Goal: Complete application form

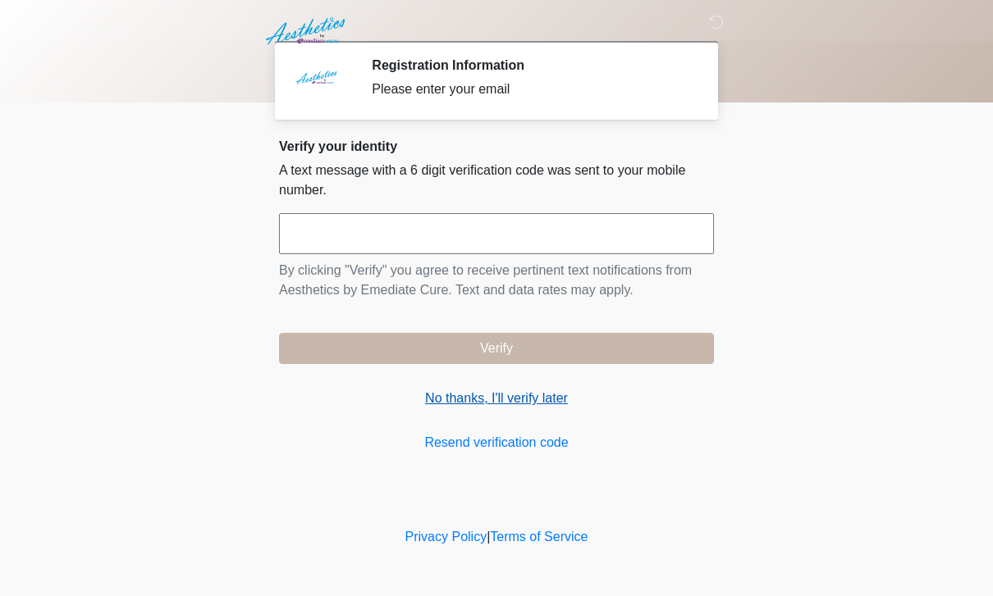
click at [546, 395] on link "No thanks, I'll verify later" at bounding box center [496, 399] width 435 height 20
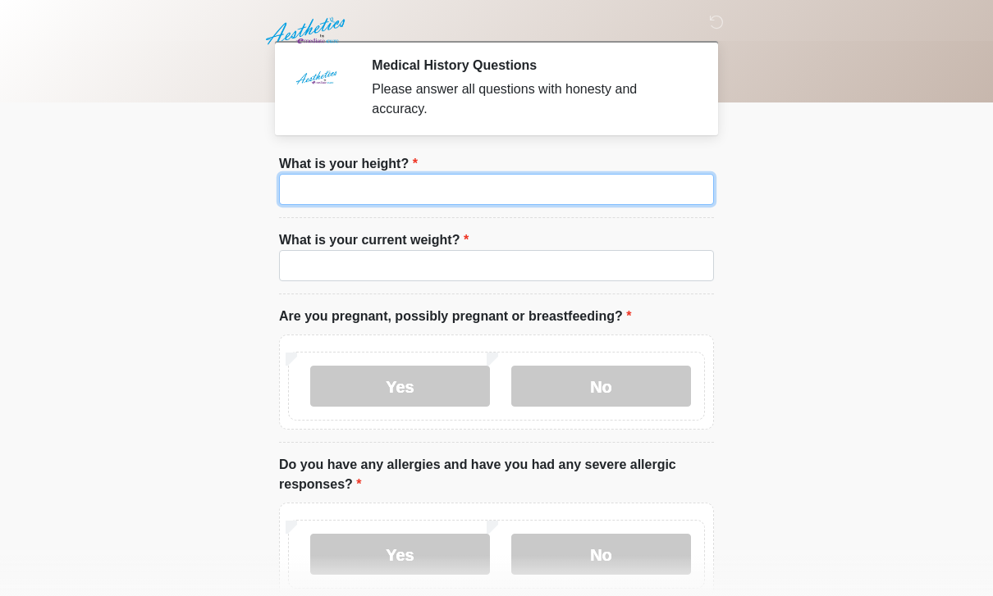
click at [616, 196] on input "What is your height?" at bounding box center [496, 189] width 435 height 31
type input "***"
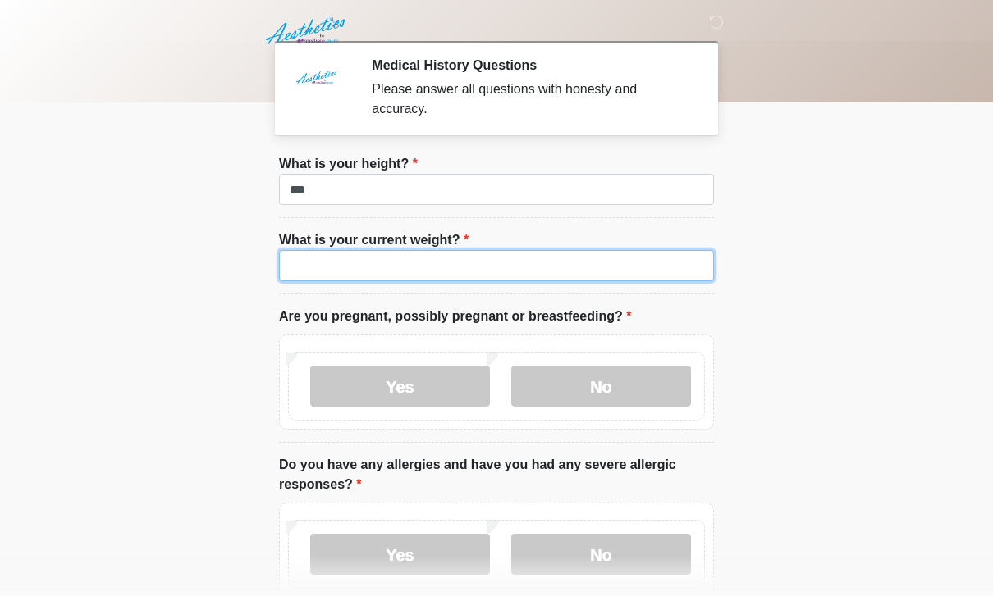
click at [545, 263] on input "What is your current weight?" at bounding box center [496, 265] width 435 height 31
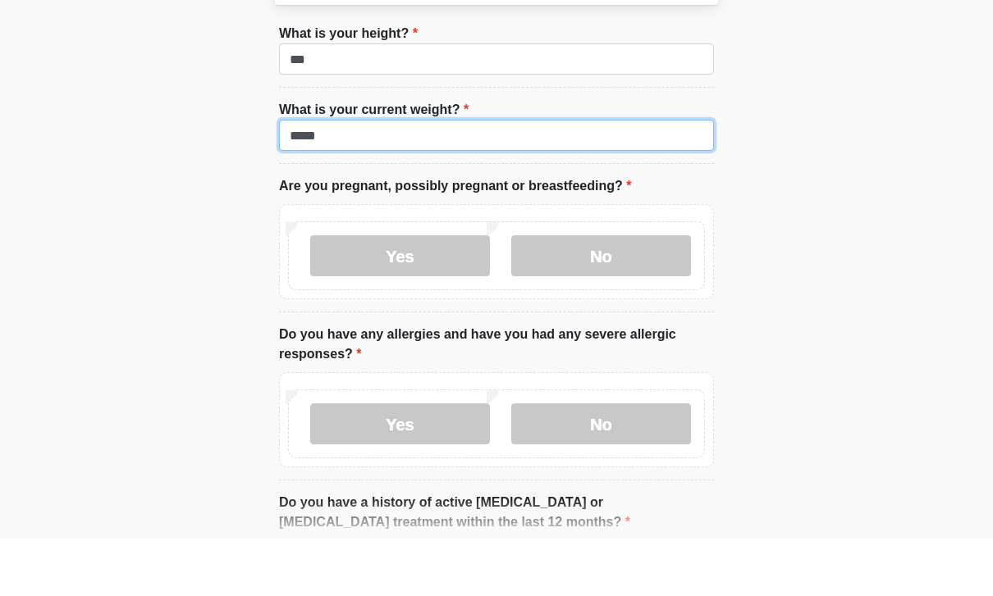
scroll to position [77, 0]
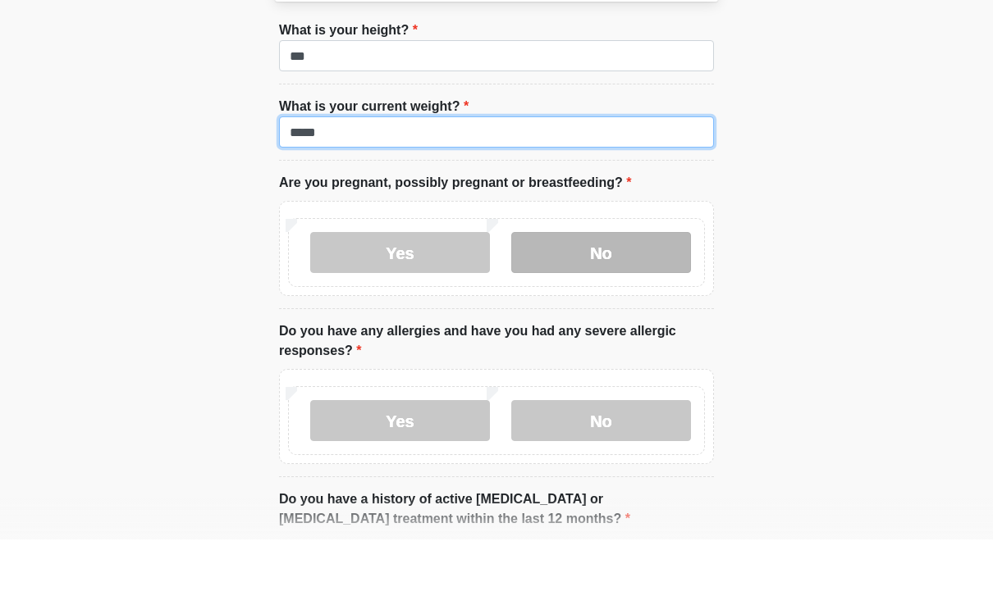
type input "*****"
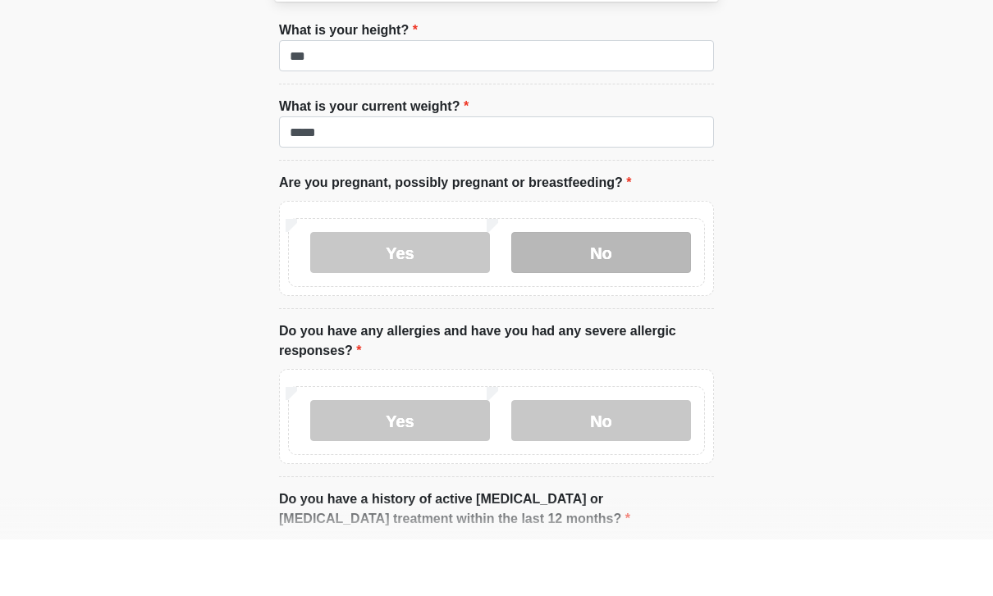
click at [642, 289] on label "No" at bounding box center [601, 309] width 180 height 41
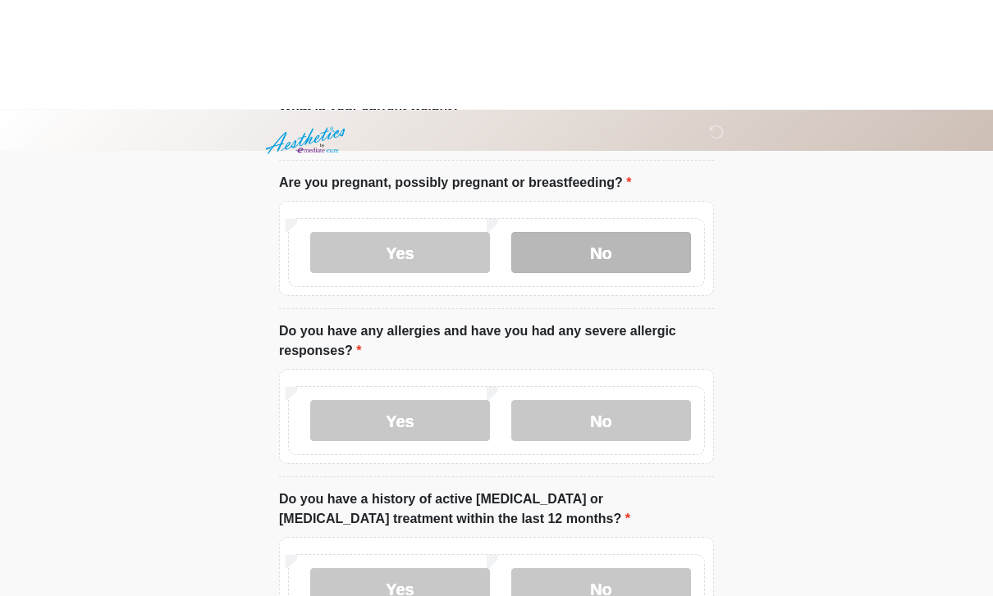
scroll to position [244, 0]
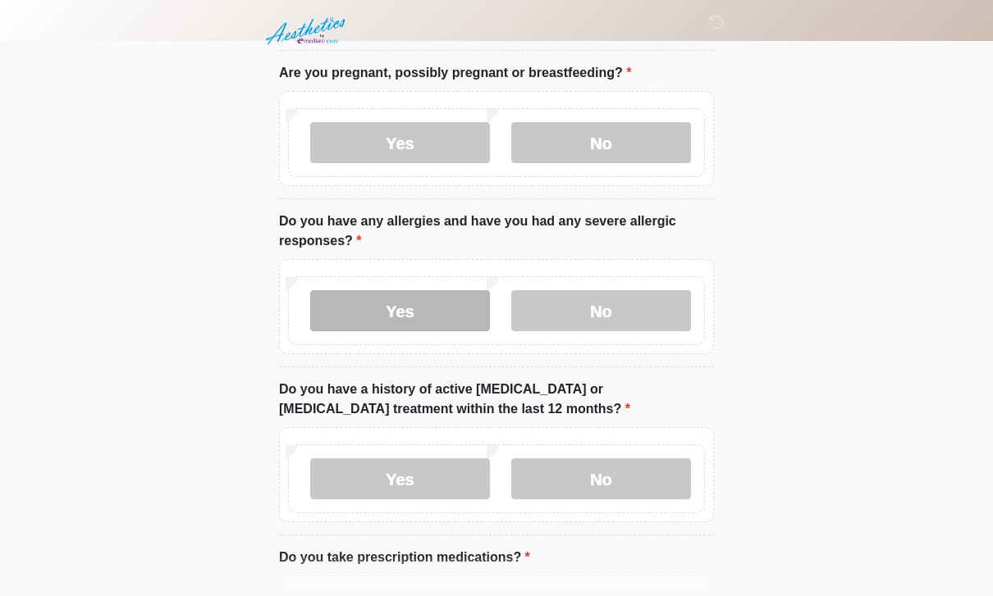
click at [427, 313] on label "Yes" at bounding box center [400, 310] width 180 height 41
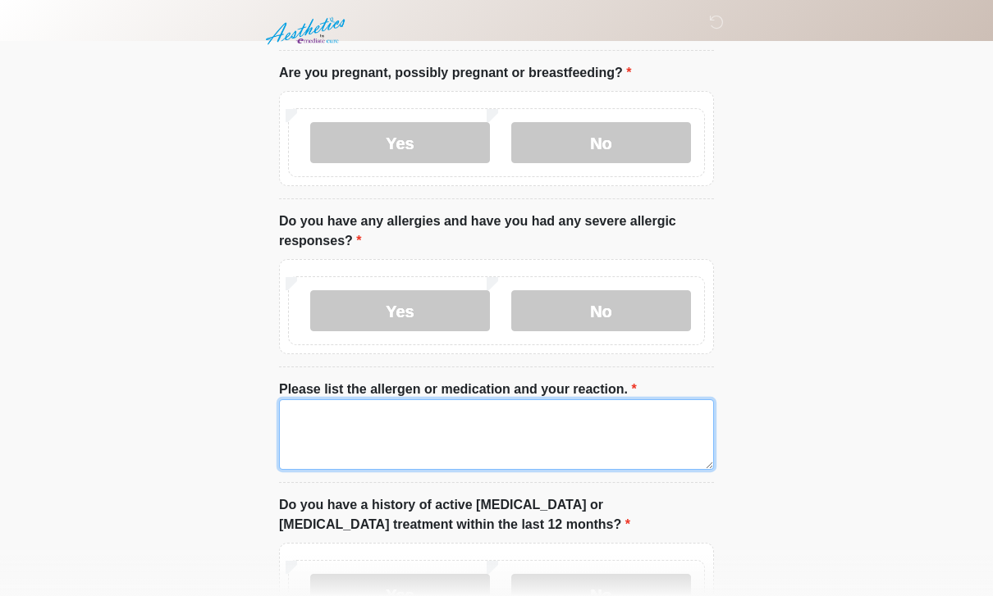
click at [454, 422] on textarea "Please list the allergen or medication and your reaction." at bounding box center [496, 434] width 435 height 71
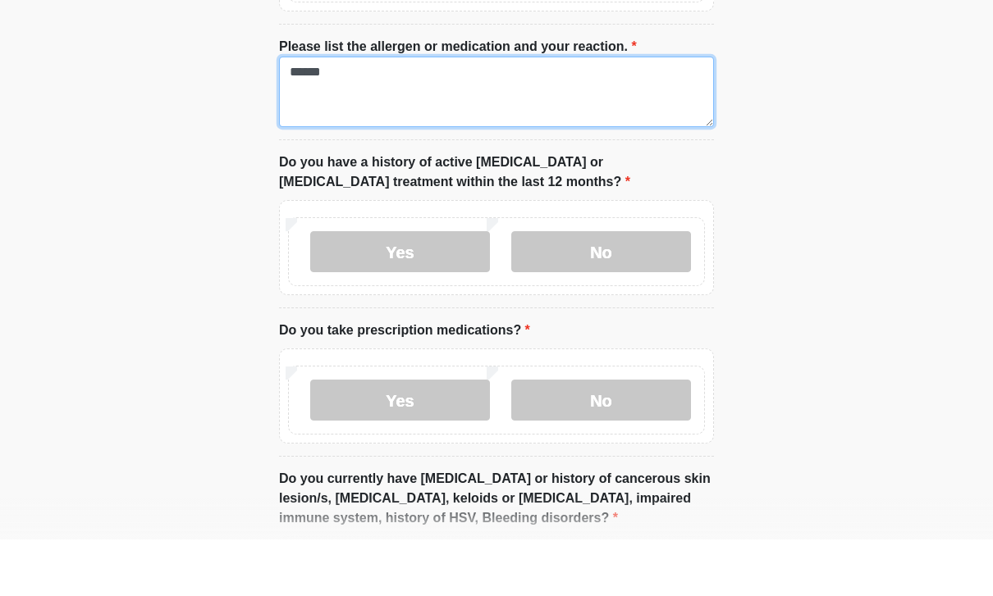
scroll to position [531, 0]
type textarea "******"
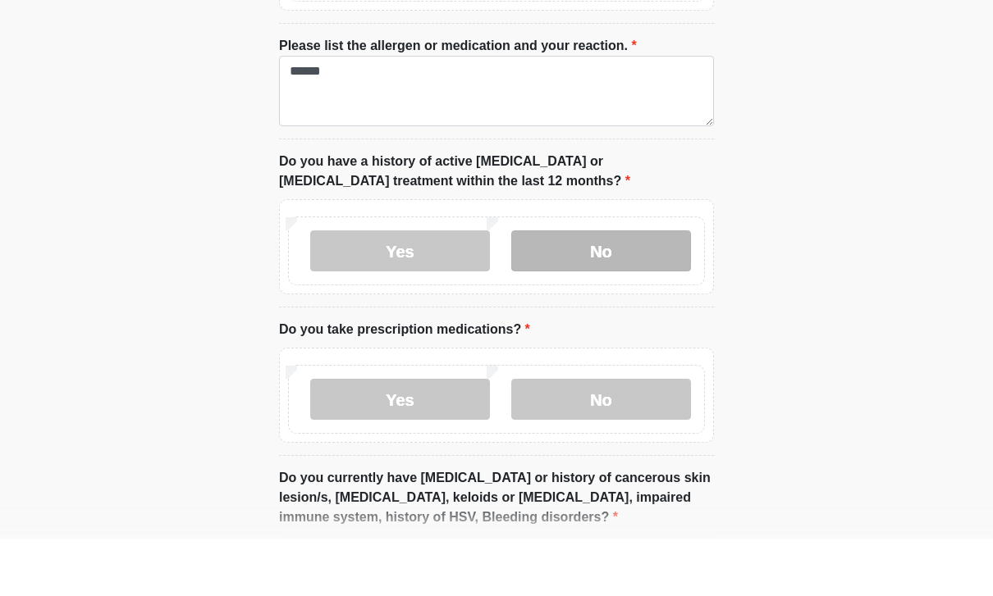
click at [629, 287] on label "No" at bounding box center [601, 307] width 180 height 41
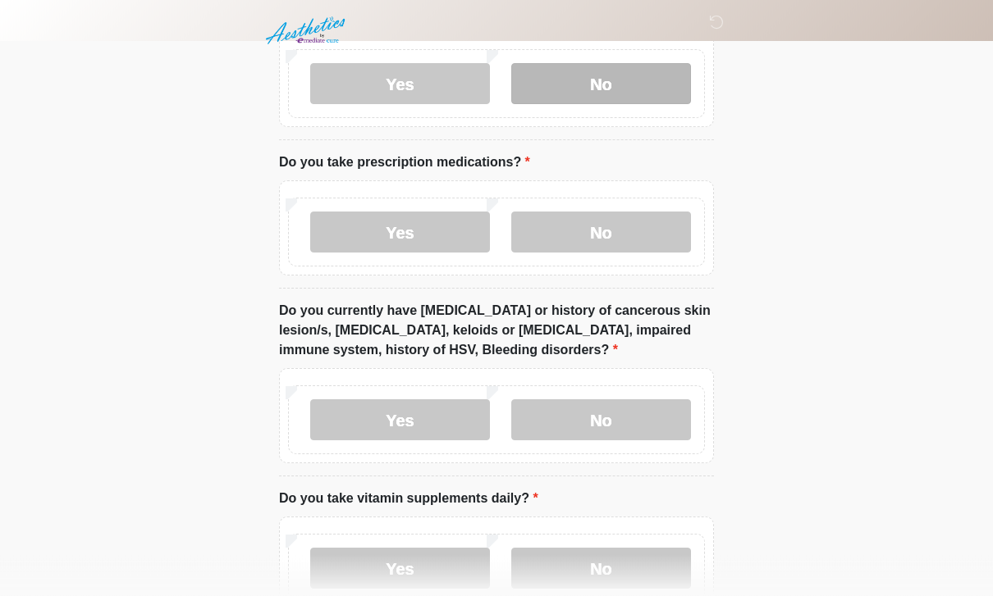
scroll to position [778, 0]
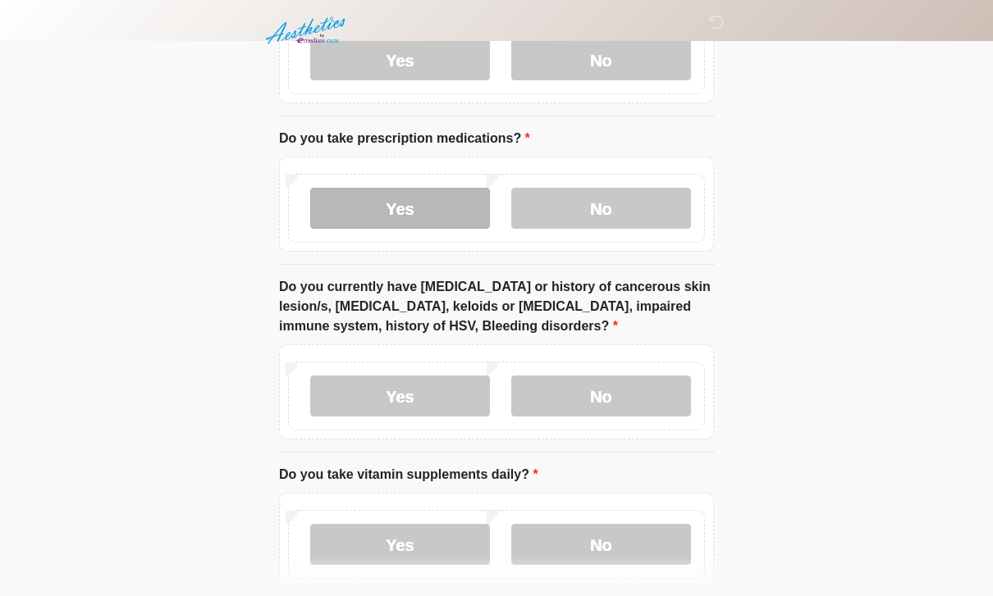
click at [422, 215] on label "Yes" at bounding box center [400, 209] width 180 height 41
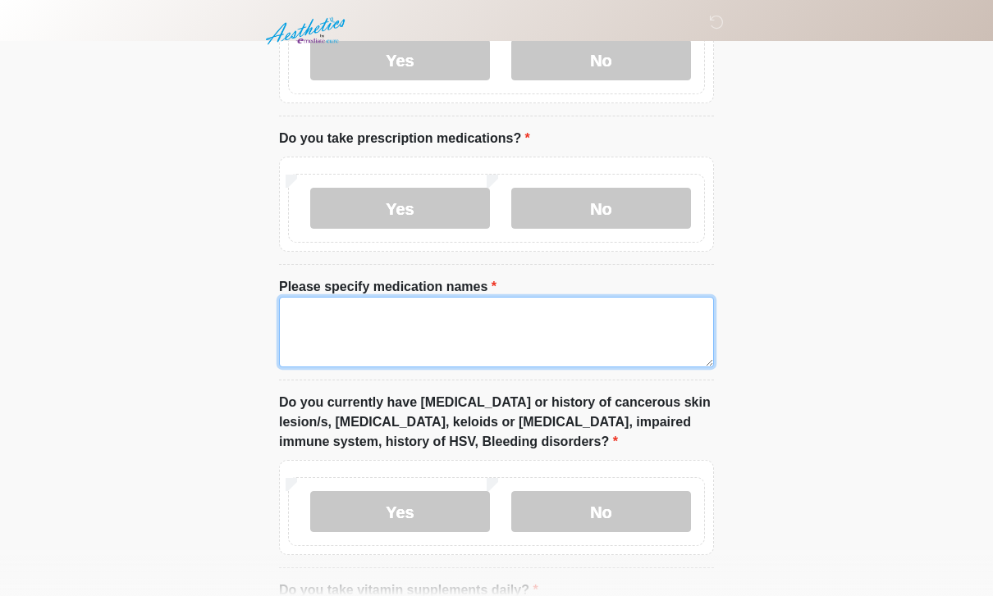
click at [409, 329] on textarea "Please specify medication names" at bounding box center [496, 332] width 435 height 71
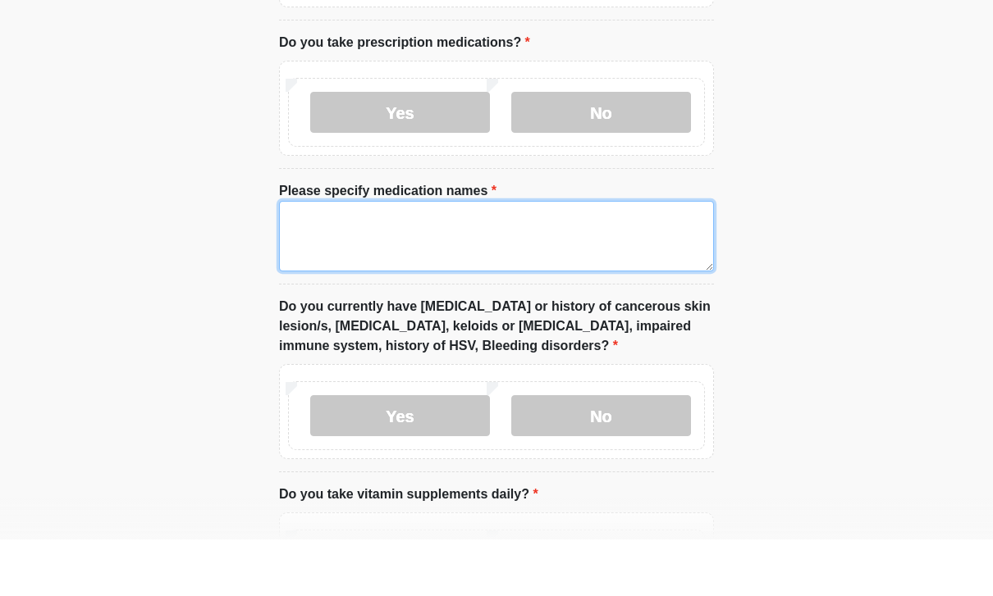
scroll to position [847, 0]
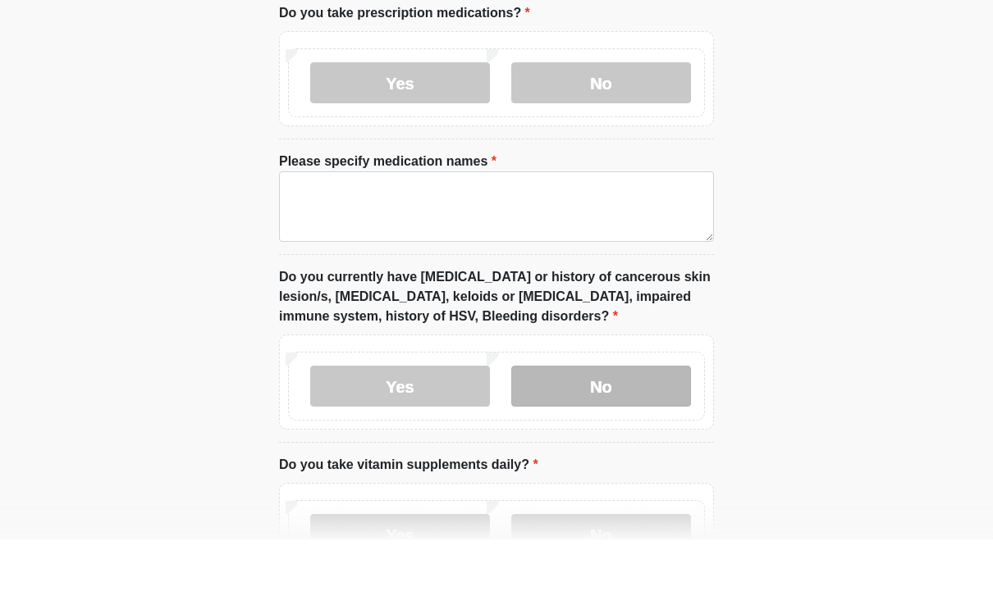
click at [649, 422] on label "No" at bounding box center [601, 442] width 180 height 41
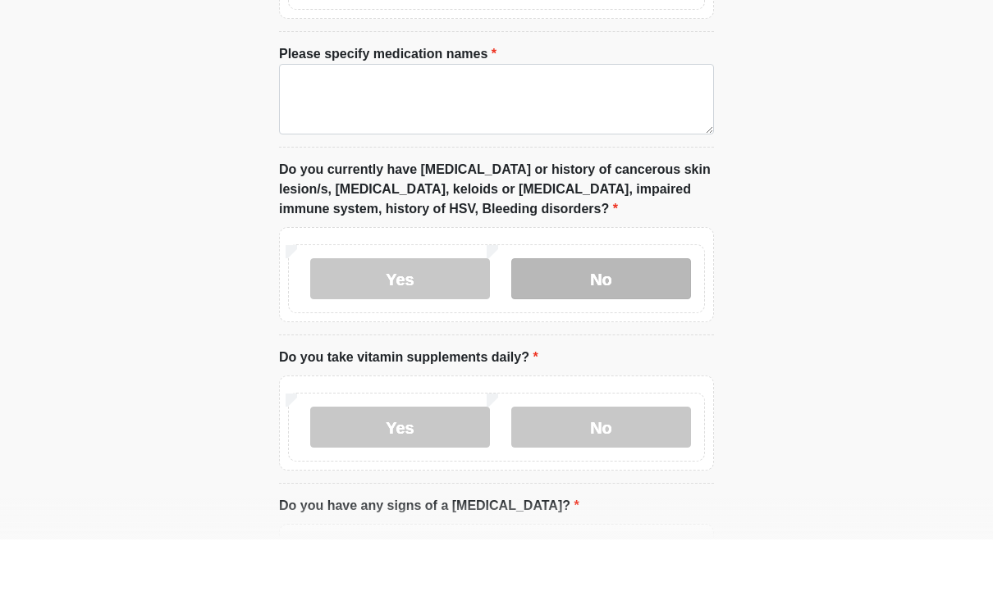
scroll to position [1012, 0]
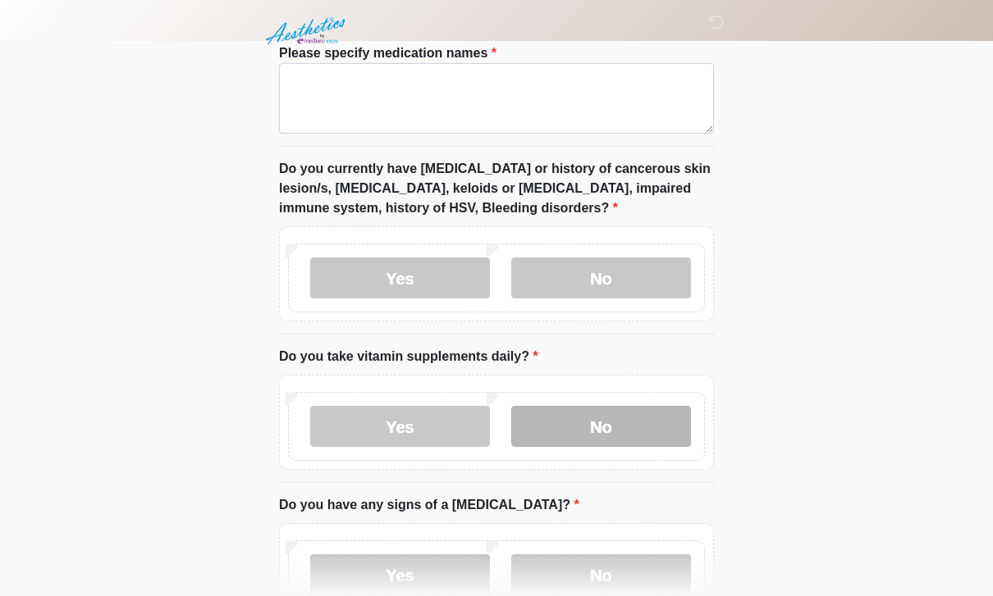
click at [647, 427] on label "No" at bounding box center [601, 426] width 180 height 41
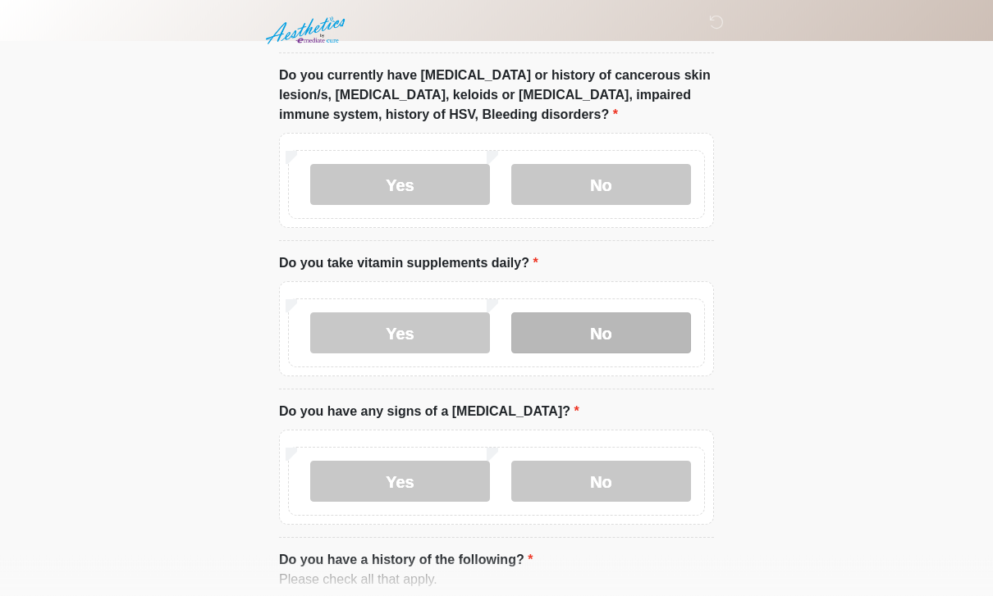
scroll to position [1106, 0]
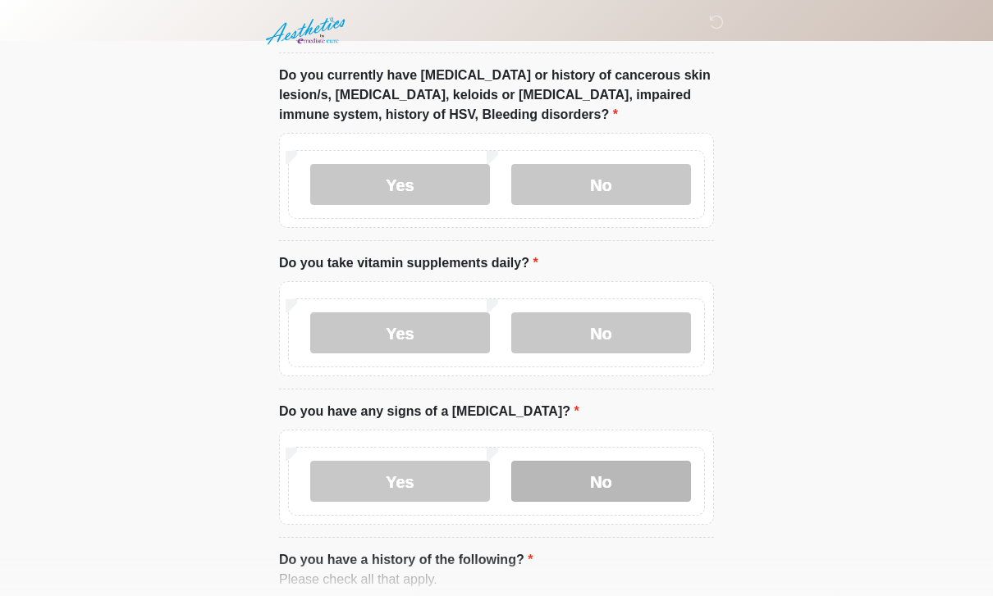
click at [619, 492] on label "No" at bounding box center [601, 481] width 180 height 41
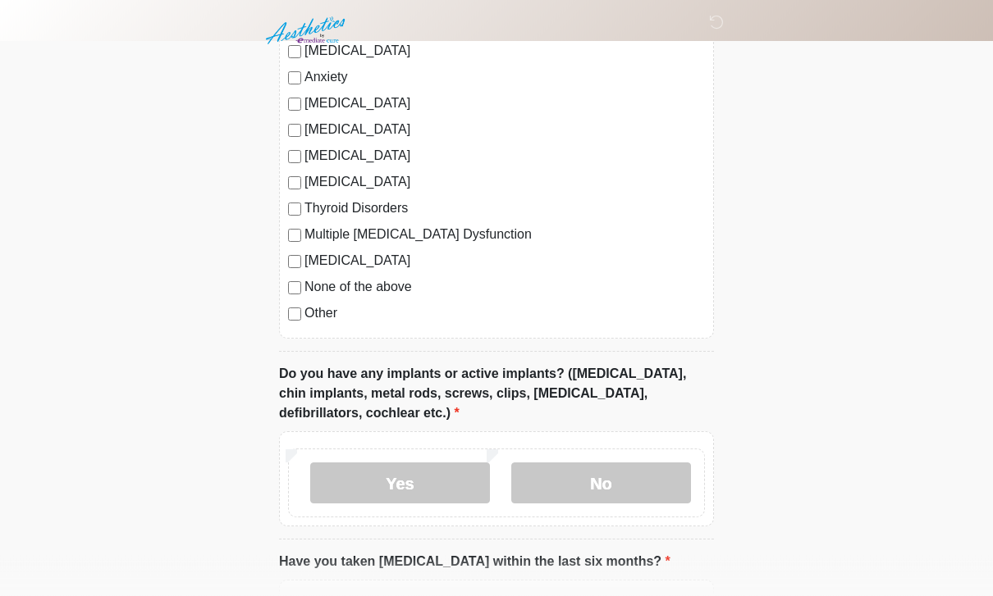
scroll to position [1829, 0]
click at [385, 277] on label "None of the above" at bounding box center [504, 287] width 400 height 20
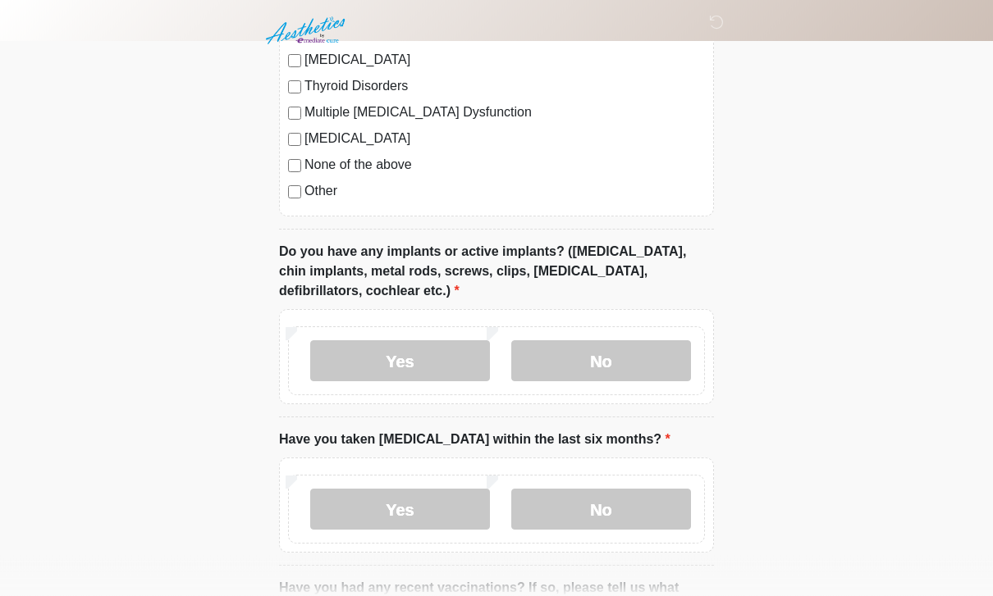
scroll to position [1955, 0]
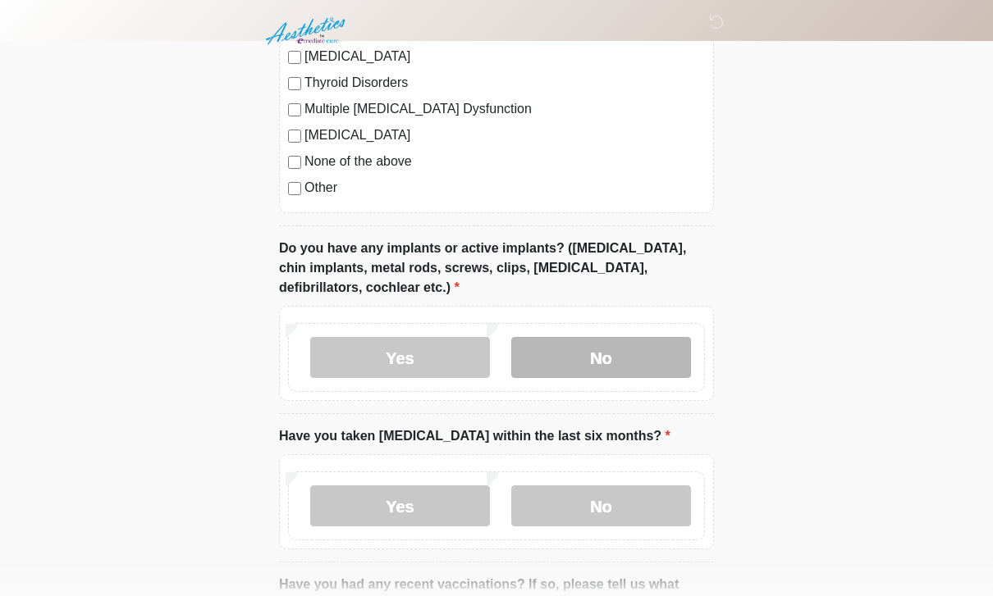
click at [607, 354] on label "No" at bounding box center [601, 357] width 180 height 41
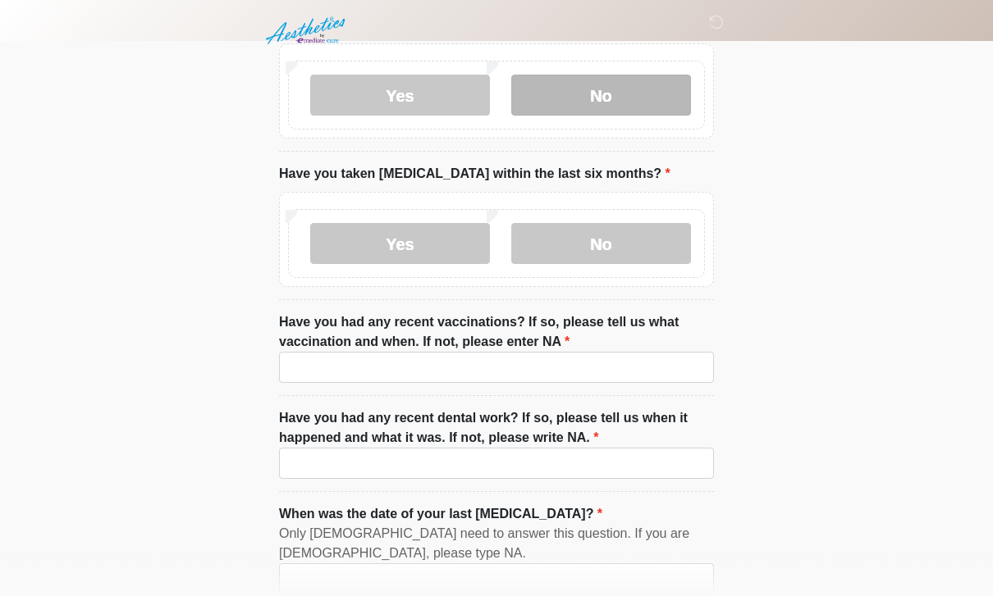
scroll to position [2217, 0]
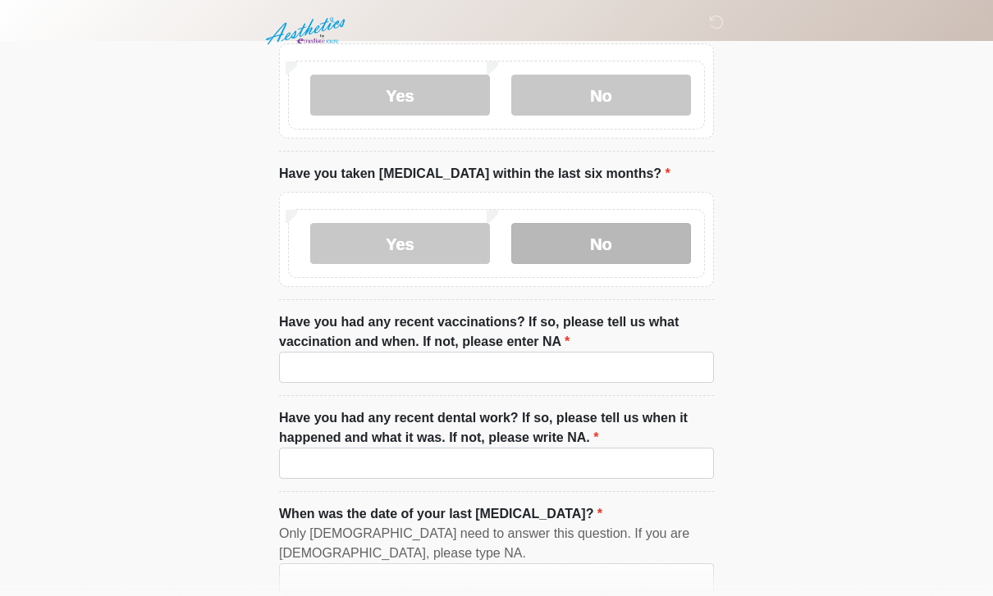
click at [623, 234] on label "No" at bounding box center [601, 243] width 180 height 41
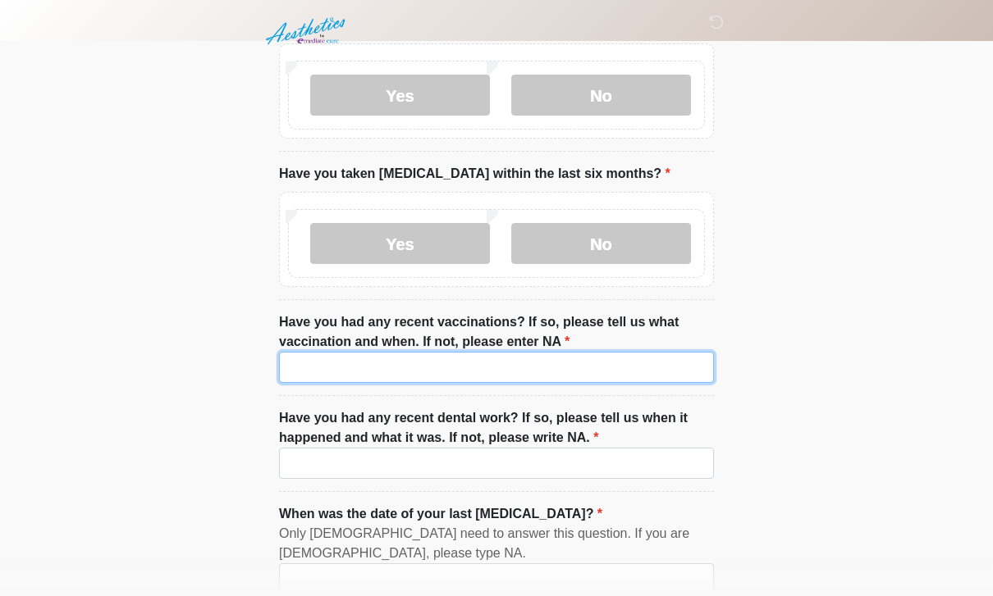
click at [559, 361] on input "Have you had any recent vaccinations? If so, please tell us what vaccination an…" at bounding box center [496, 367] width 435 height 31
type input "***"
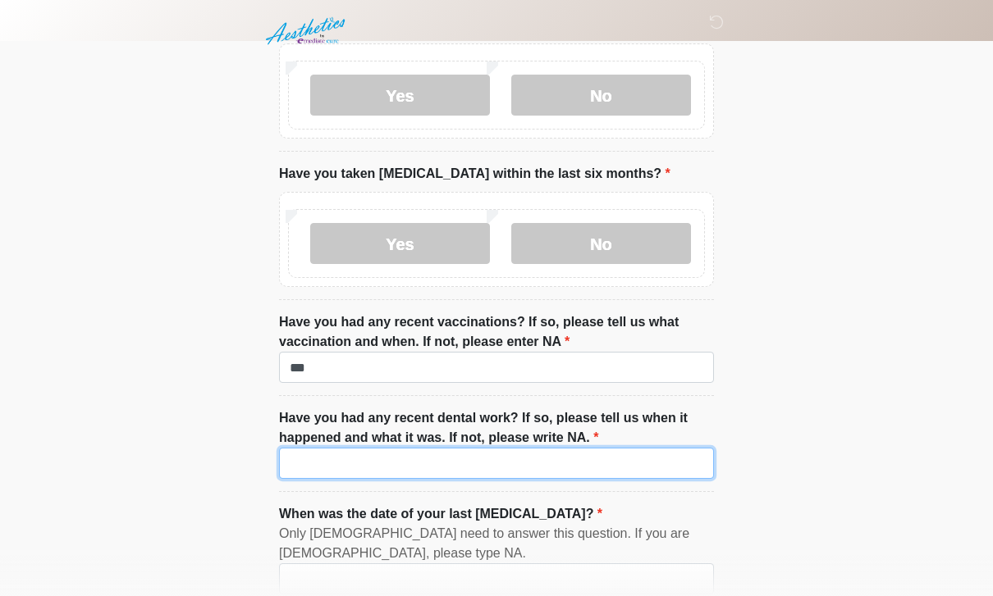
click at [615, 462] on input "Have you had any recent dental work? If so, please tell us when it happened and…" at bounding box center [496, 463] width 435 height 31
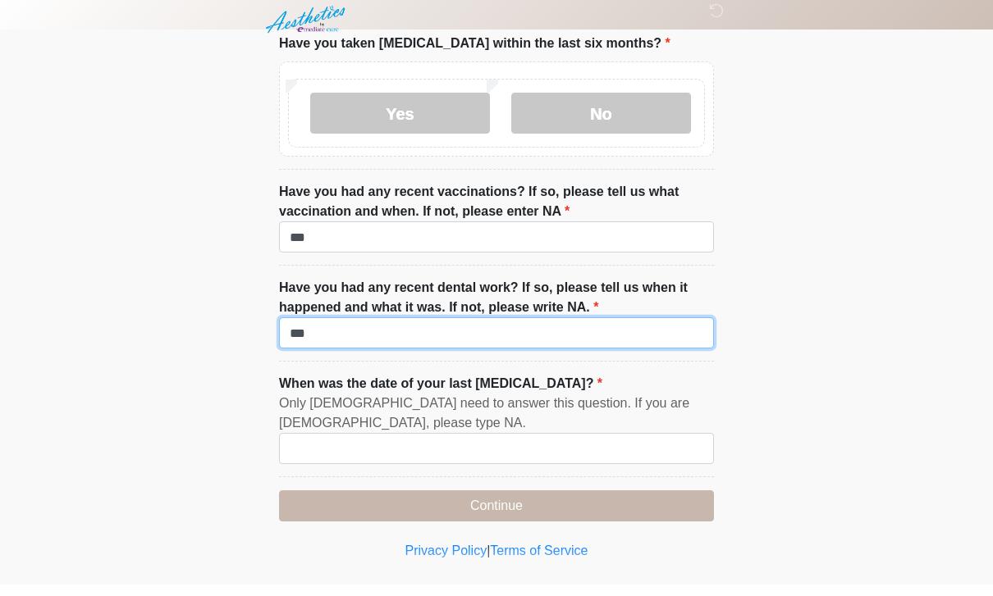
scroll to position [2339, 0]
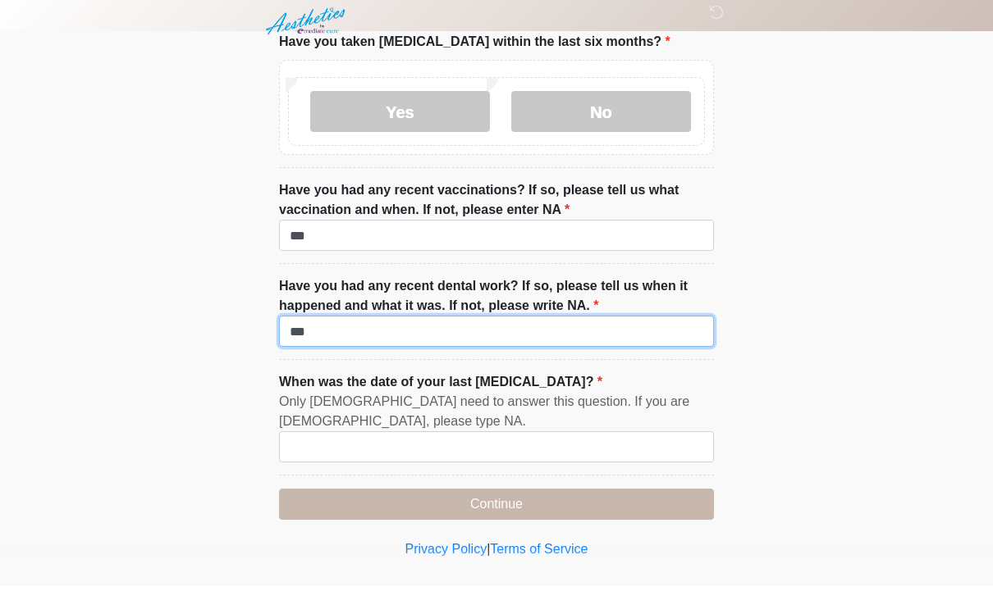
type input "***"
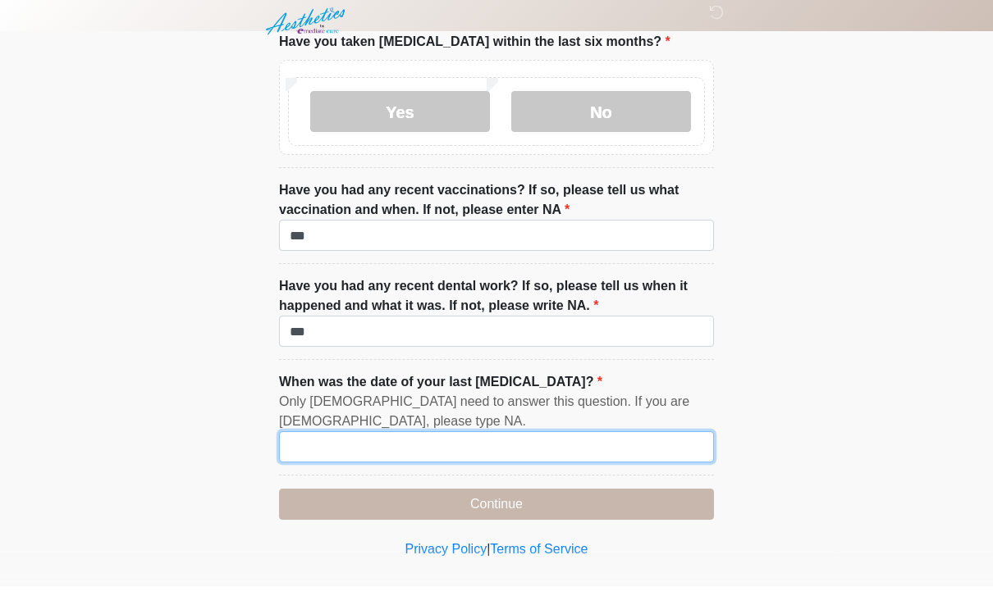
click at [586, 441] on input "When was the date of your last [MEDICAL_DATA]?" at bounding box center [496, 456] width 435 height 31
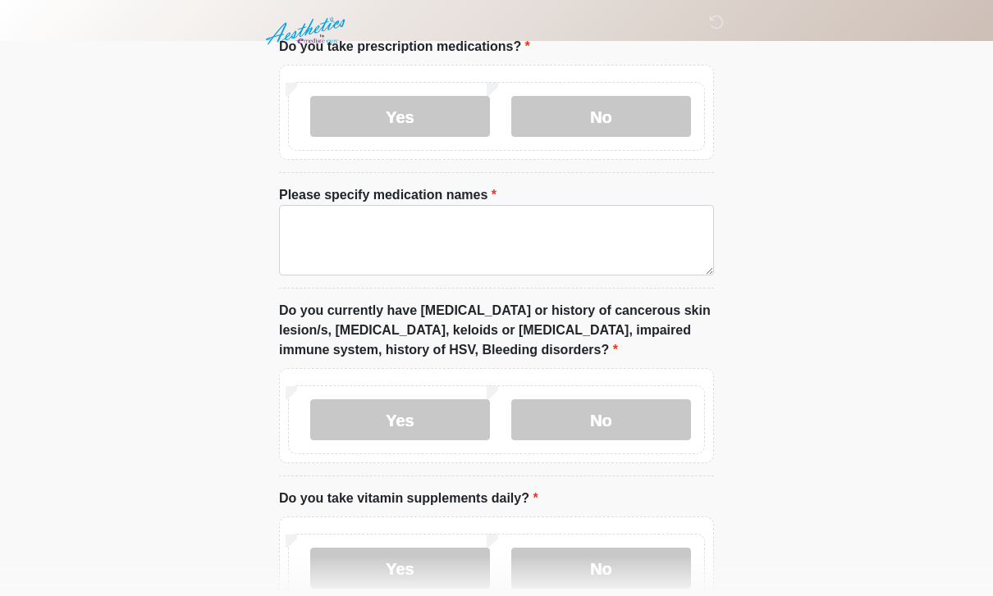
scroll to position [861, 0]
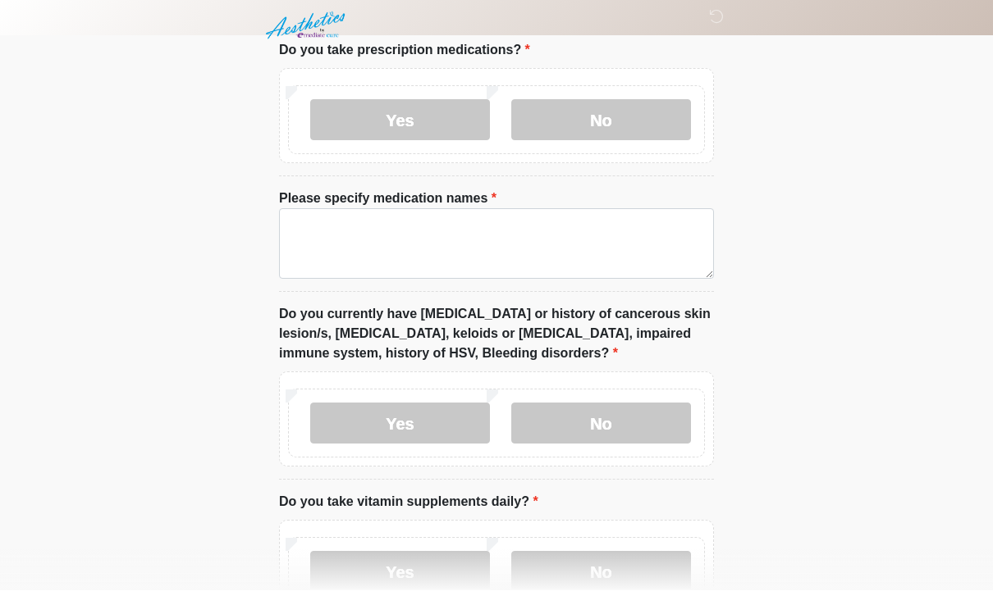
type input "*******"
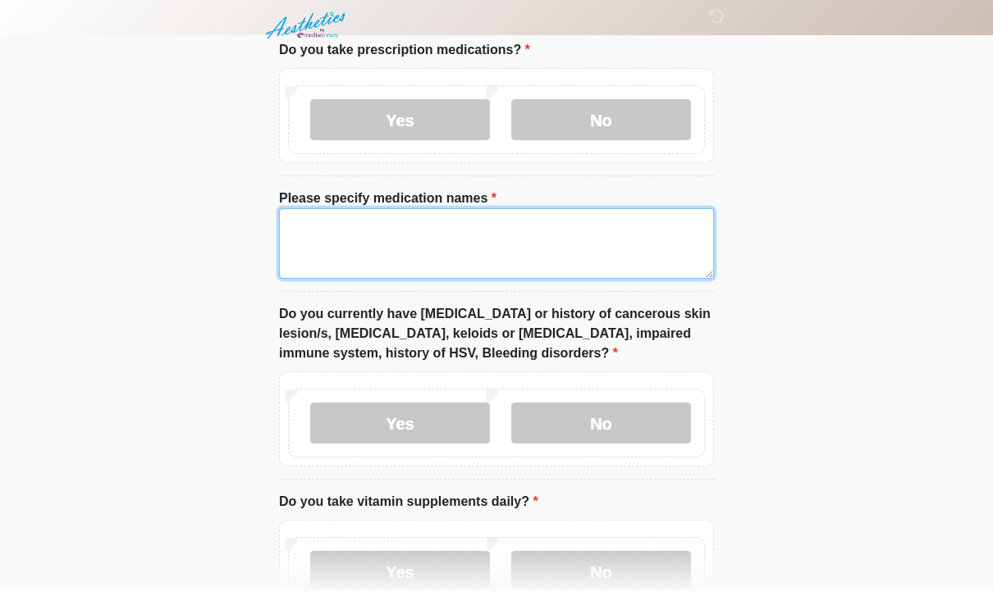
click at [568, 239] on textarea "Please specify medication names" at bounding box center [496, 249] width 435 height 71
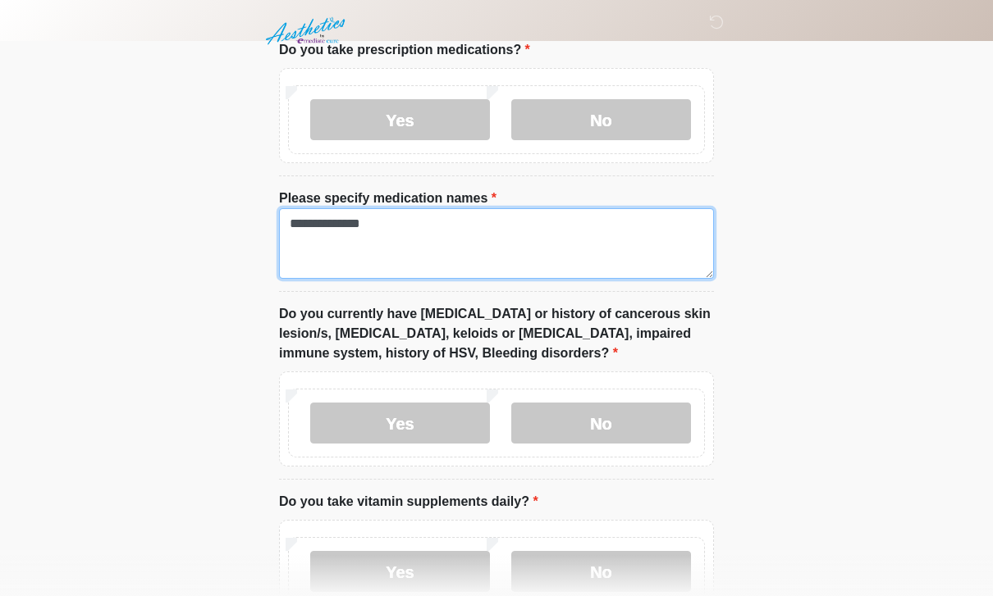
click at [560, 242] on textarea "**********" at bounding box center [496, 243] width 435 height 71
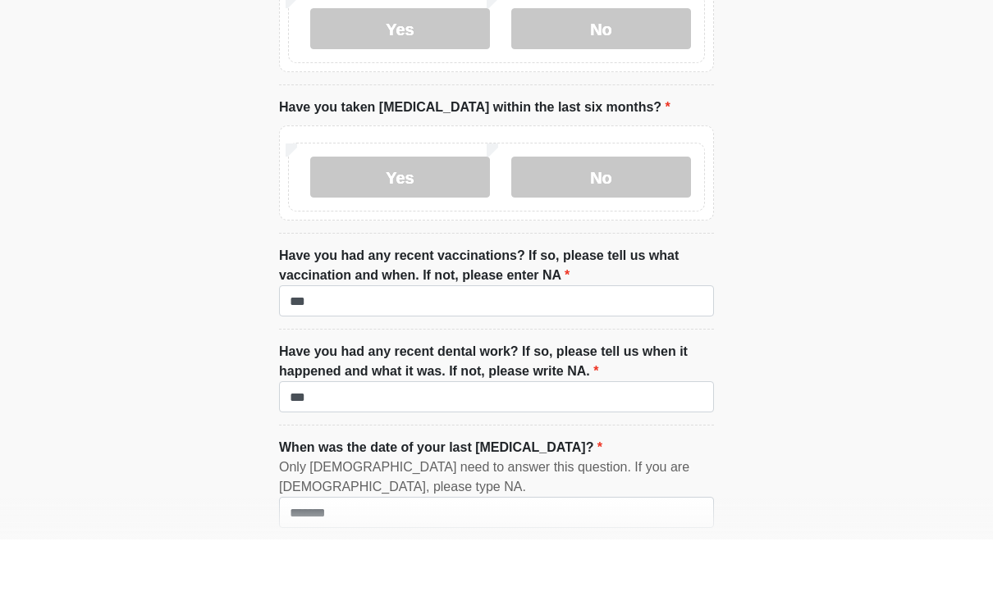
scroll to position [2355, 0]
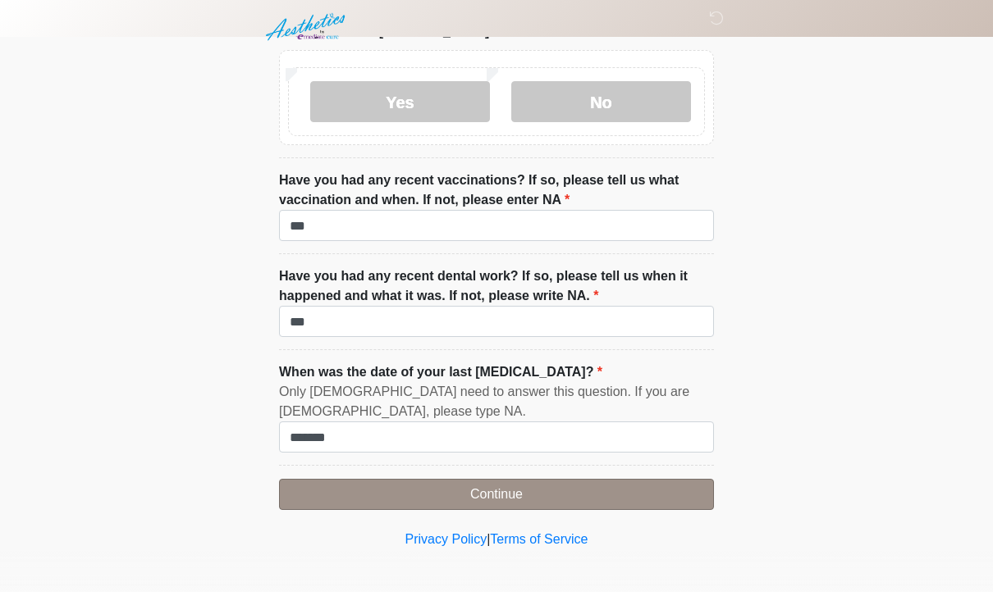
type textarea "**********"
click at [625, 488] on button "Continue" at bounding box center [496, 498] width 435 height 31
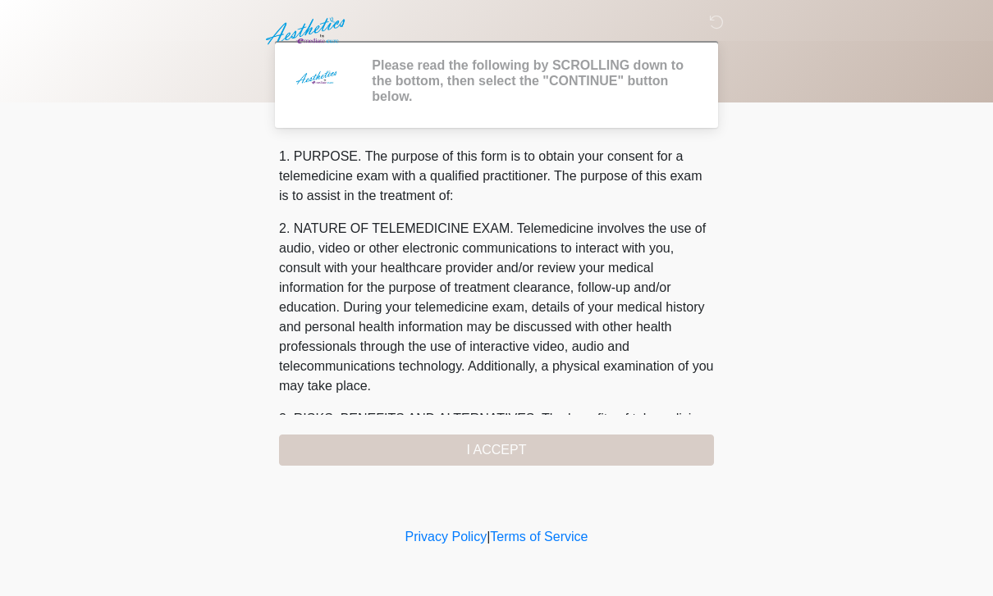
scroll to position [0, 0]
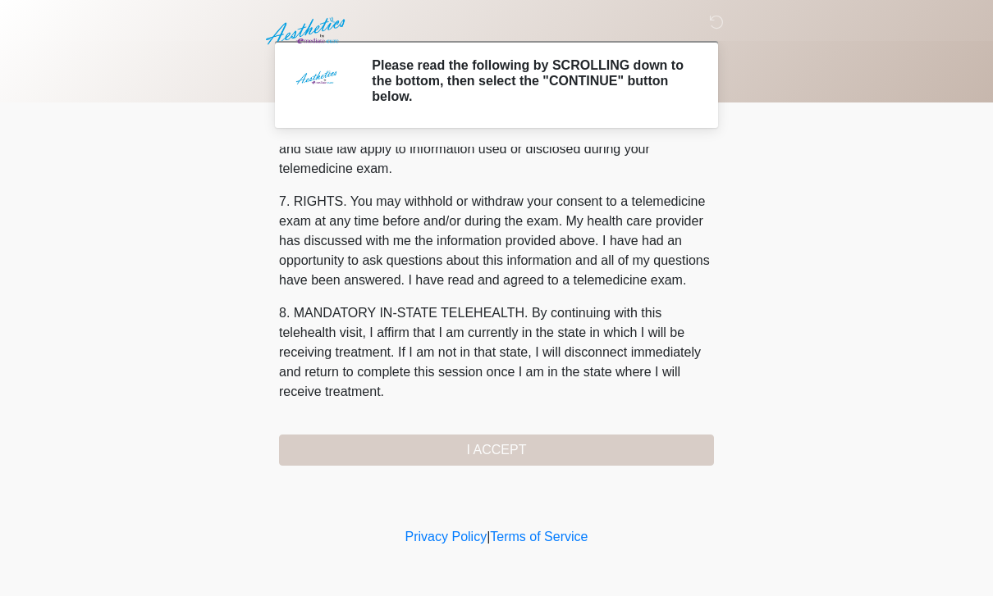
click at [596, 453] on div "1. PURPOSE. The purpose of this form is to obtain your consent for a telemedici…" at bounding box center [496, 306] width 435 height 319
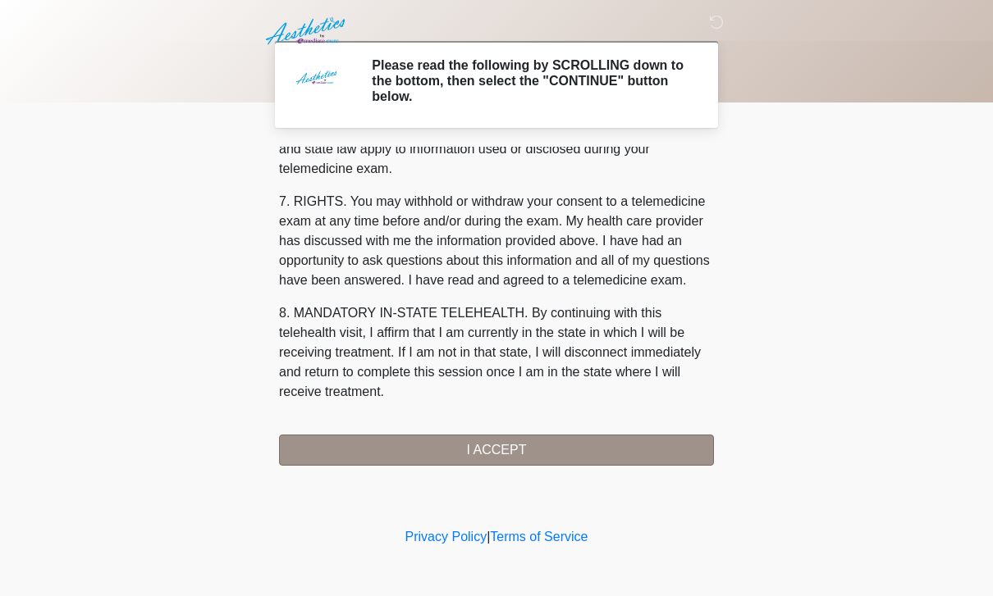
click at [609, 435] on button "I ACCEPT" at bounding box center [496, 450] width 435 height 31
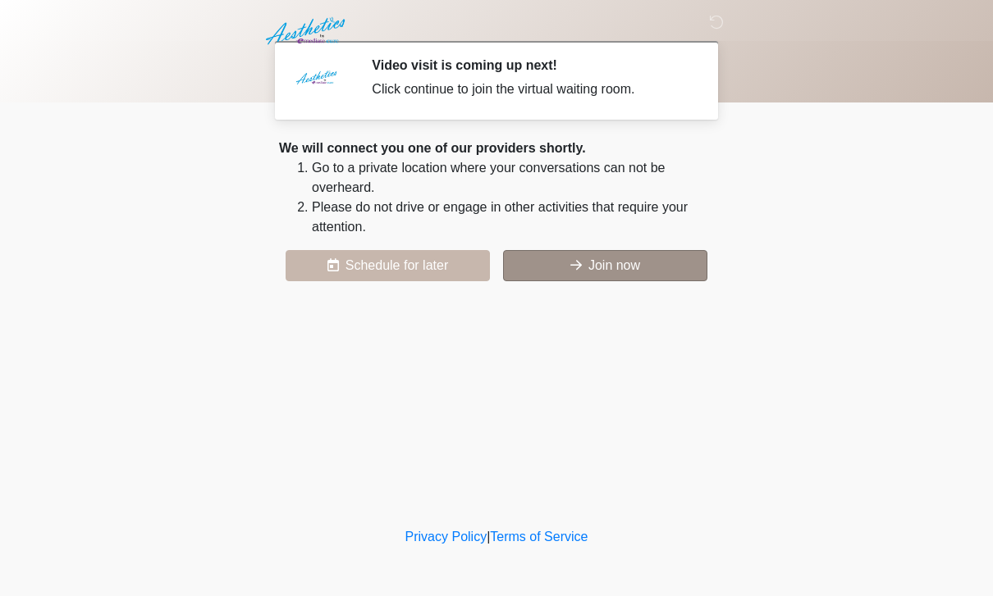
click at [635, 272] on button "Join now" at bounding box center [605, 265] width 204 height 31
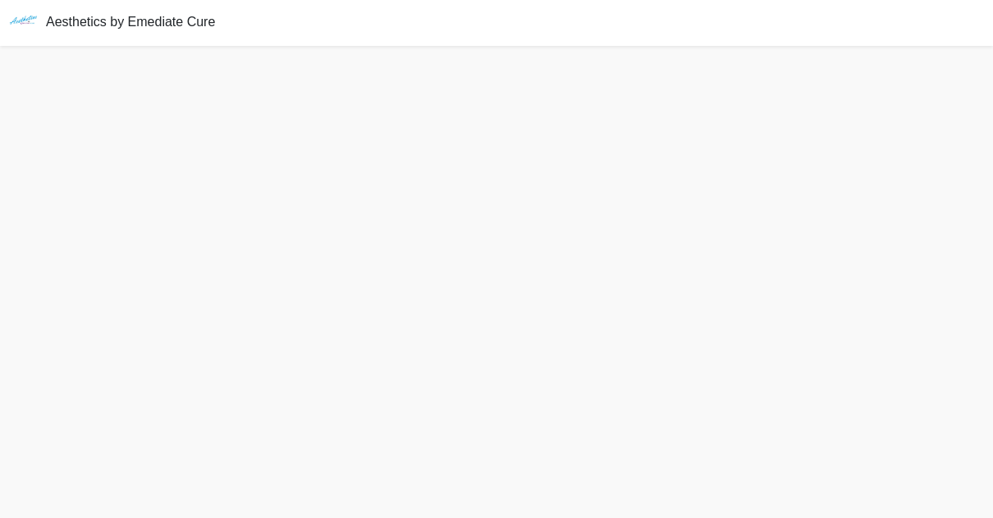
scroll to position [5, 0]
